Goal: Task Accomplishment & Management: Use online tool/utility

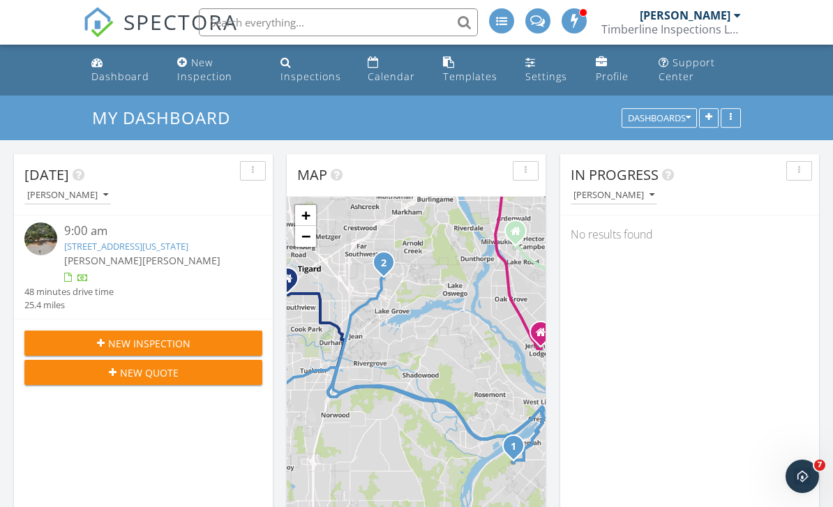
scroll to position [1270, 834]
click at [188, 241] on link "1224 Lafayette Ave , Oregon City , Or 97045" at bounding box center [126, 246] width 124 height 13
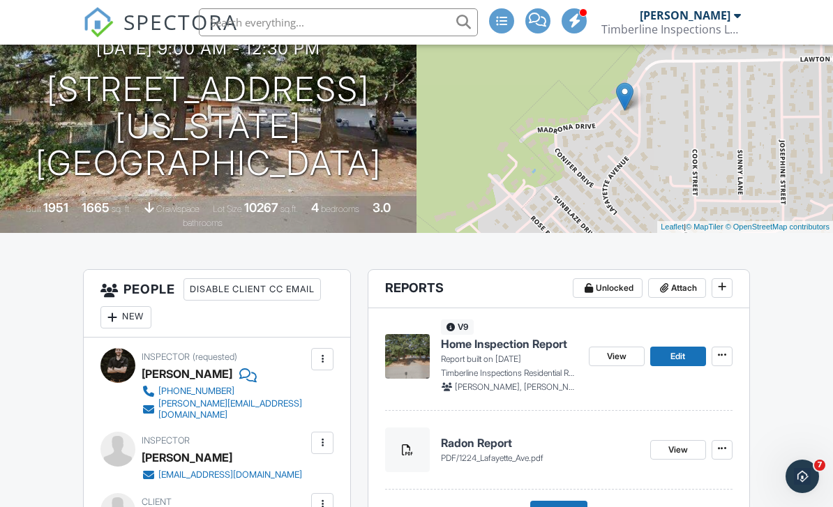
click at [624, 355] on span "View" at bounding box center [617, 356] width 20 height 14
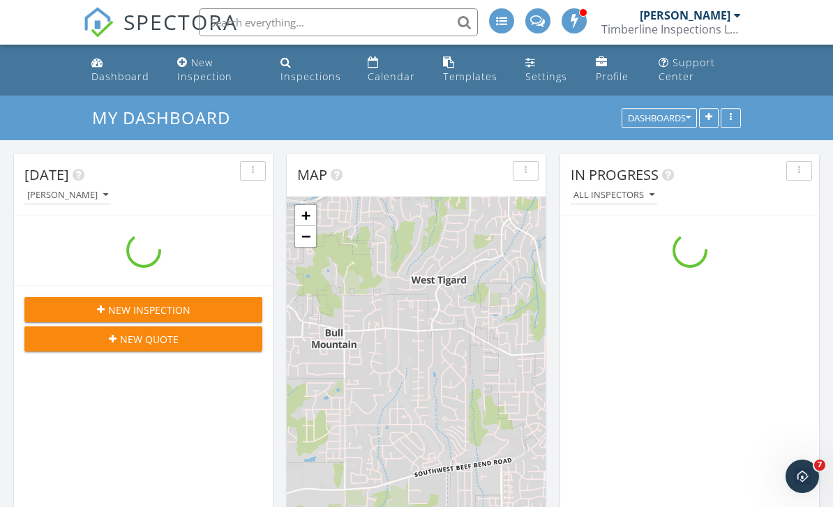
scroll to position [1270, 834]
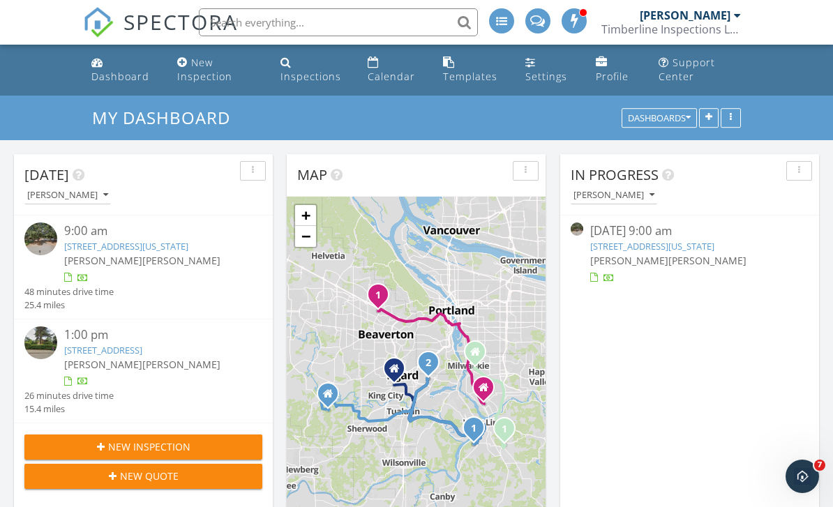
click at [178, 237] on div "9:00 am" at bounding box center [153, 231] width 179 height 17
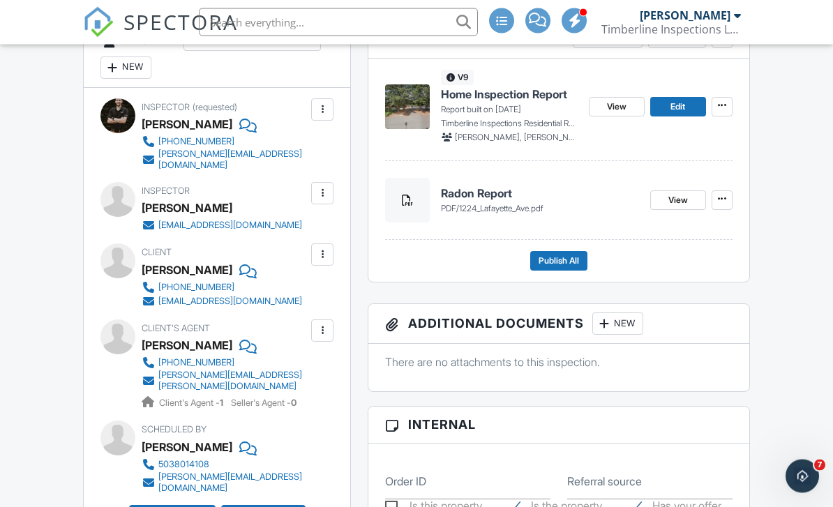
scroll to position [401, 0]
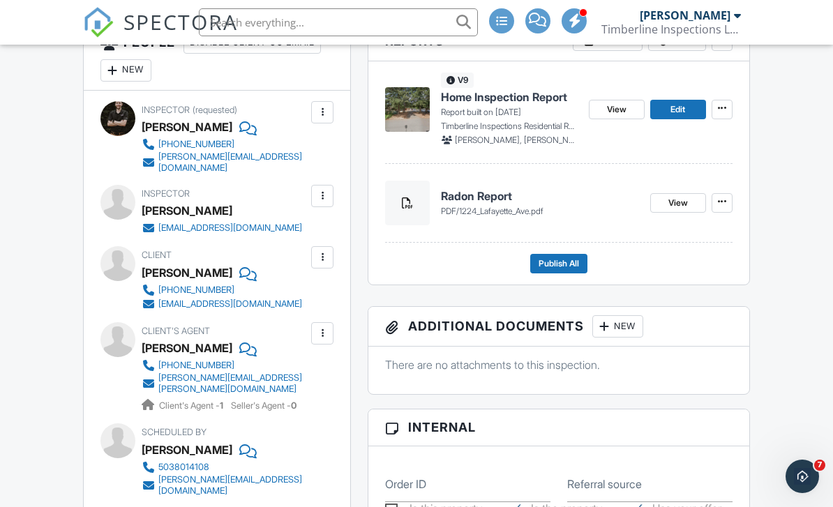
click at [543, 93] on span "Home Inspection Report" at bounding box center [504, 96] width 126 height 15
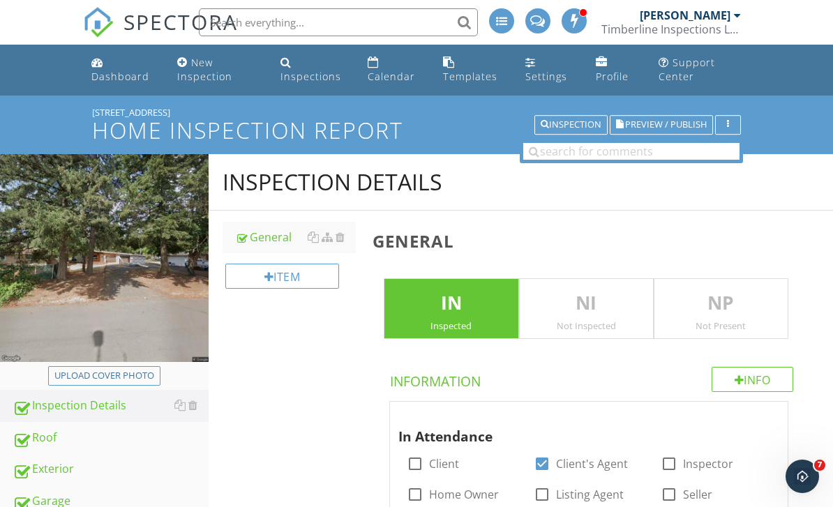
click at [76, 374] on div "Upload cover photo" at bounding box center [104, 376] width 100 height 14
type input "C:\fakepath\image.jpg"
